Goal: Find specific page/section: Find specific page/section

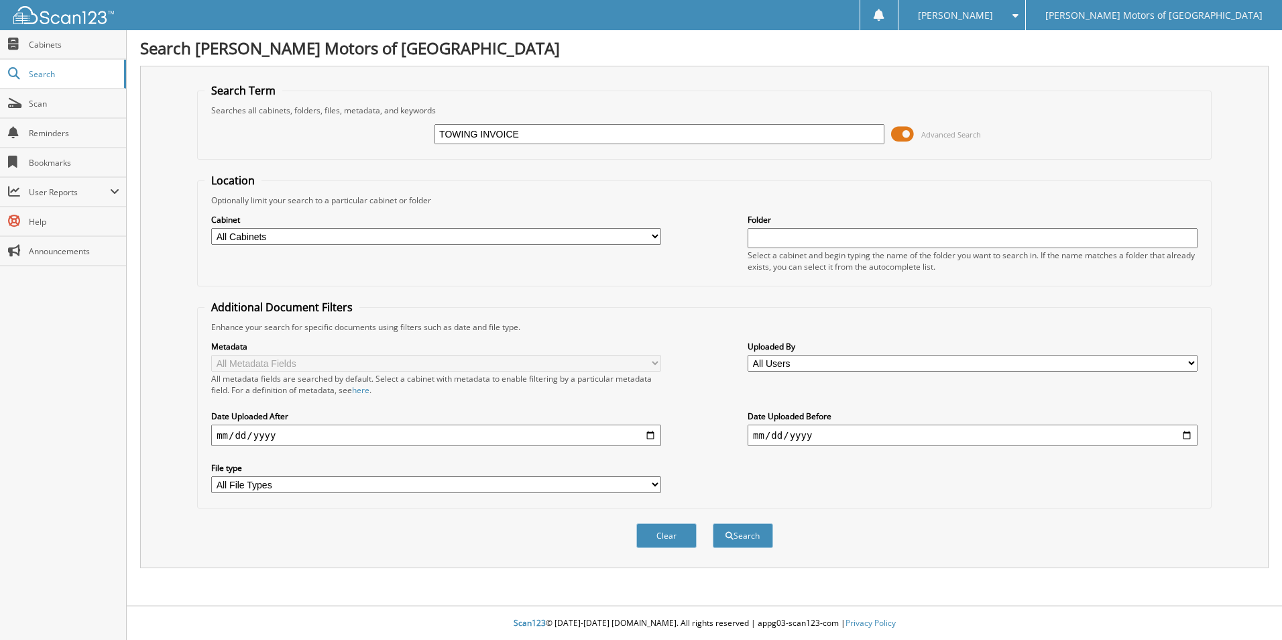
type input "TOWING INVOICE"
click at [713, 523] on button "Search" at bounding box center [743, 535] width 60 height 25
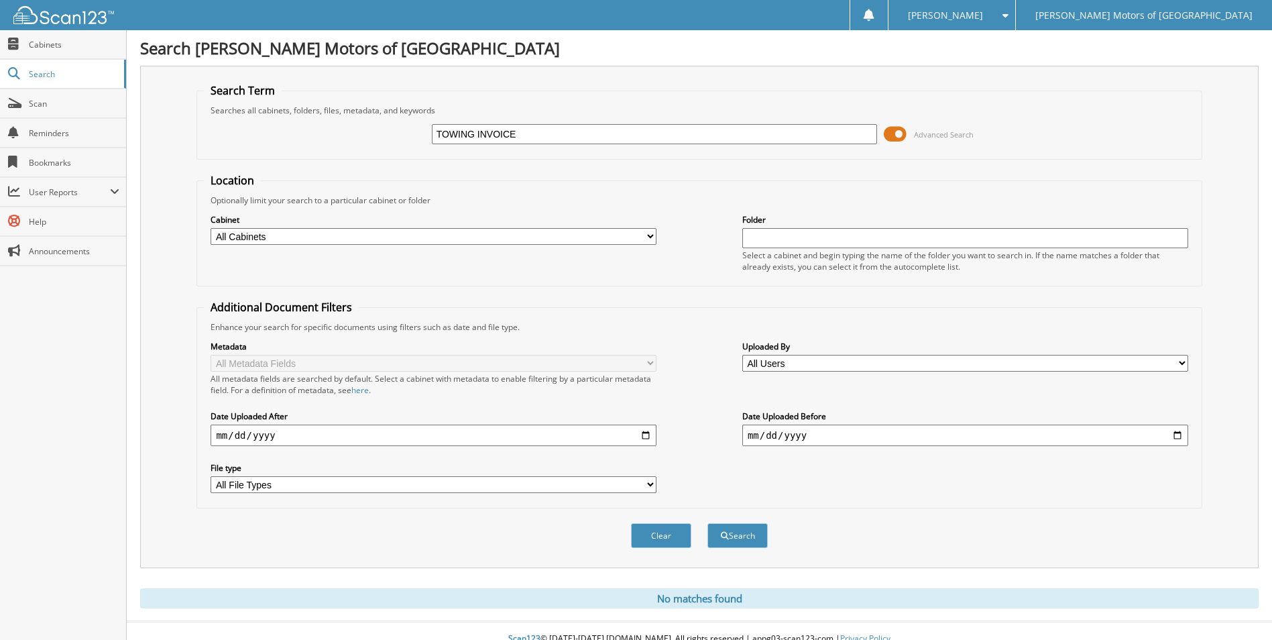
drag, startPoint x: 529, startPoint y: 138, endPoint x: 330, endPoint y: 142, distance: 199.2
click at [330, 142] on div "TOWING INVOICE Advanced Search" at bounding box center [699, 134] width 990 height 36
click at [325, 143] on div "Advanced Search" at bounding box center [699, 134] width 990 height 36
click at [56, 30] on link "Cabinets" at bounding box center [63, 44] width 126 height 29
